Goal: Task Accomplishment & Management: Use online tool/utility

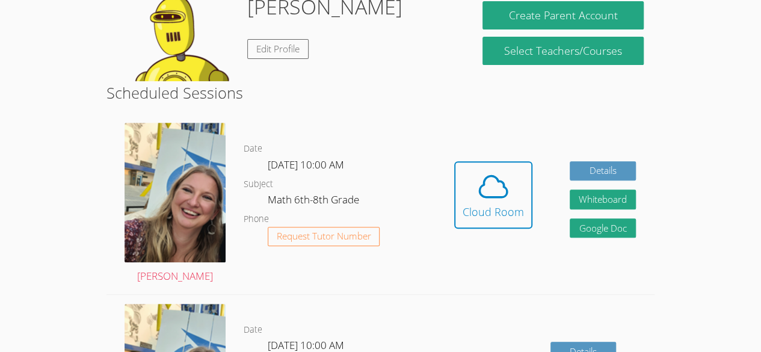
scroll to position [205, 0]
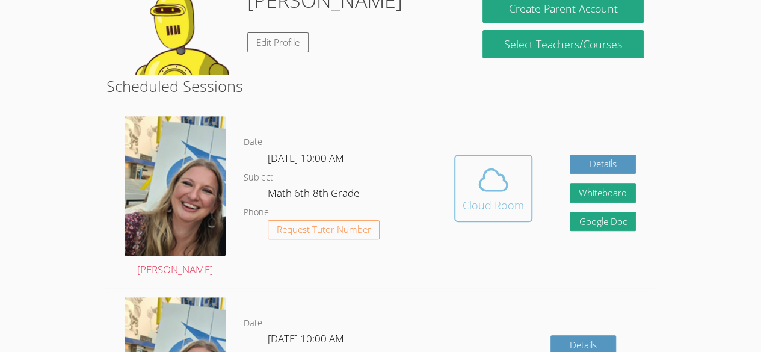
click at [481, 170] on icon at bounding box center [494, 180] width 28 height 21
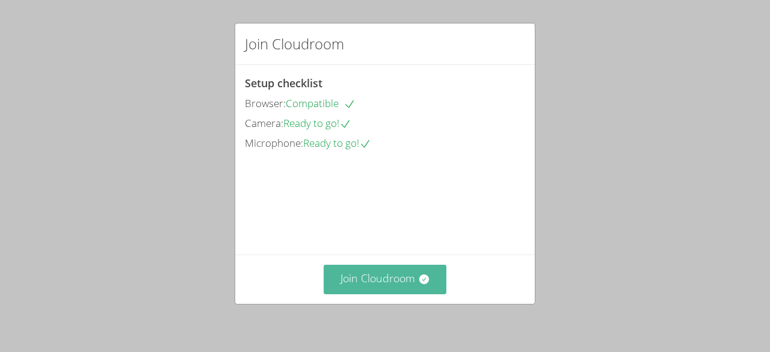
click at [395, 274] on button "Join Cloudroom" at bounding box center [385, 279] width 123 height 29
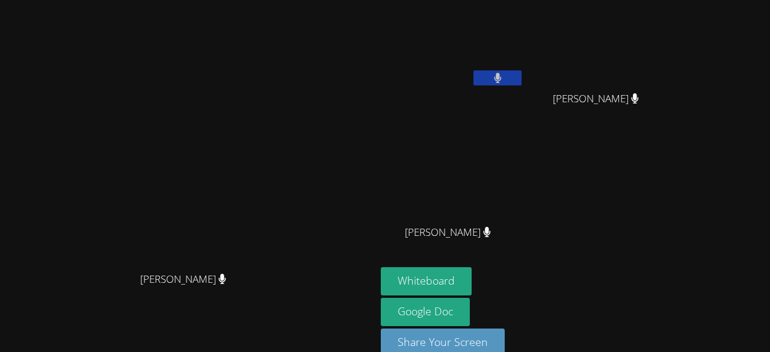
drag, startPoint x: 728, startPoint y: 97, endPoint x: 757, endPoint y: 134, distance: 46.7
click at [677, 134] on aside "[PERSON_NAME]' [PERSON_NAME] [PERSON_NAME] [PERSON_NAME] [PERSON_NAME] Chub [PE…" at bounding box center [526, 187] width 301 height 374
click at [472, 267] on button "Whiteboard" at bounding box center [426, 281] width 91 height 28
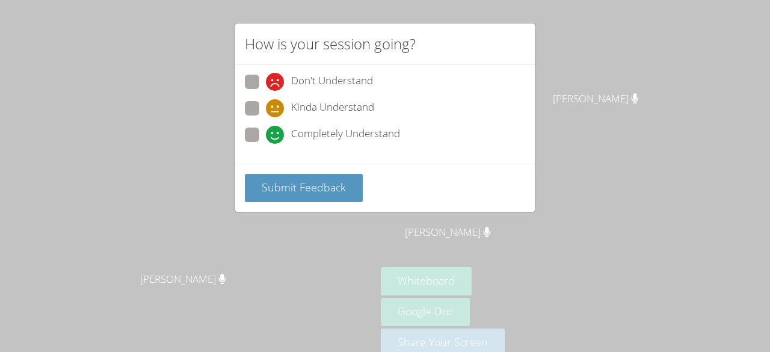
click at [274, 134] on icon at bounding box center [275, 135] width 18 height 18
click at [274, 134] on input "Completely Understand" at bounding box center [271, 133] width 10 height 10
radio input "true"
click at [259, 114] on label "Kinda Understand" at bounding box center [309, 109] width 129 height 16
click at [266, 111] on input "Kinda Understand" at bounding box center [271, 106] width 10 height 10
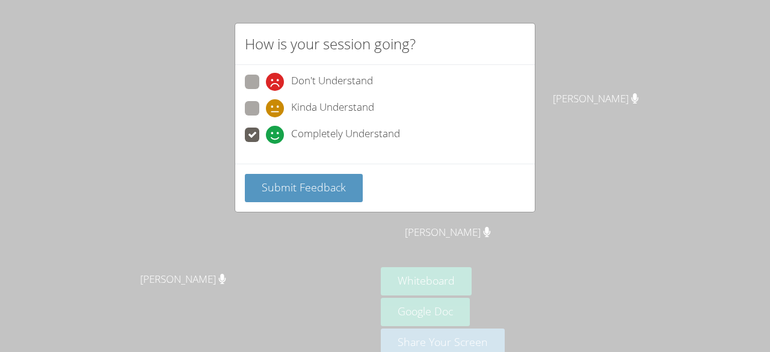
radio input "true"
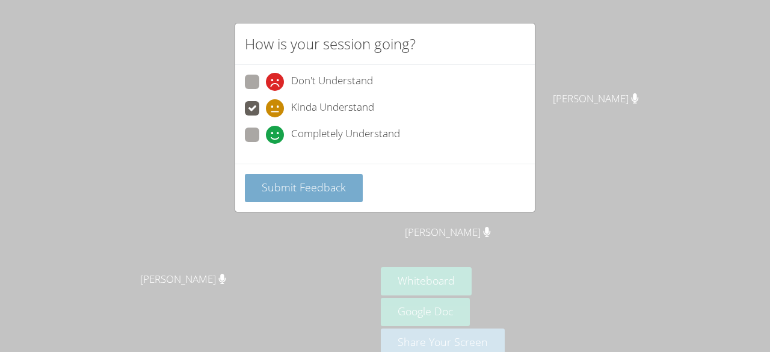
click at [282, 195] on button "Submit Feedback" at bounding box center [304, 188] width 118 height 28
